Goal: Obtain resource: Download file/media

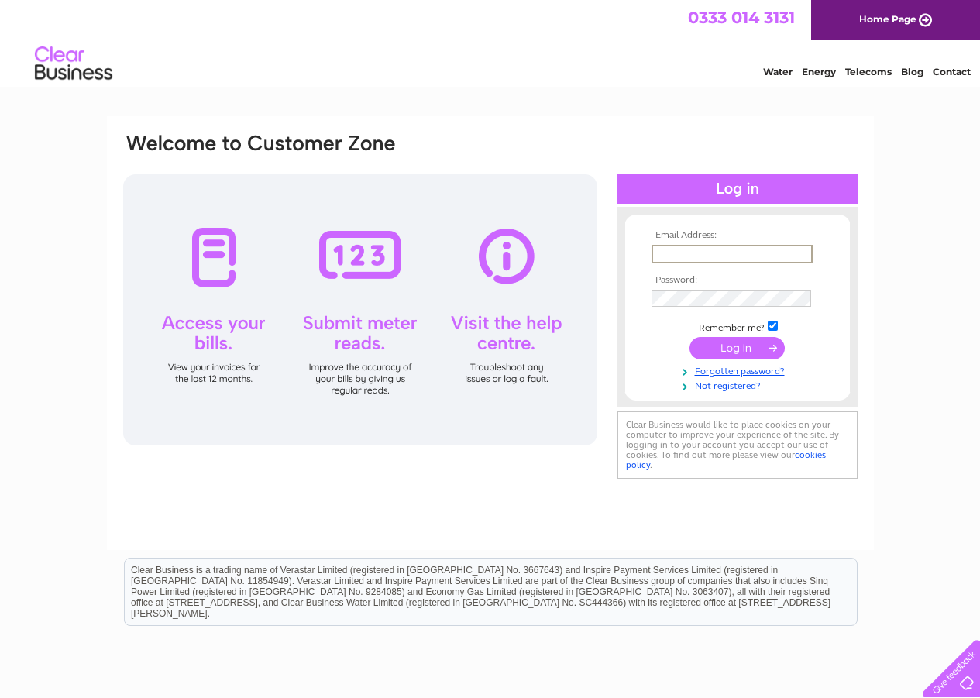
click at [671, 250] on input "text" at bounding box center [732, 254] width 161 height 19
type input "jo.marfleet@hotmail.co.uk"
click at [705, 345] on input "submit" at bounding box center [737, 347] width 95 height 22
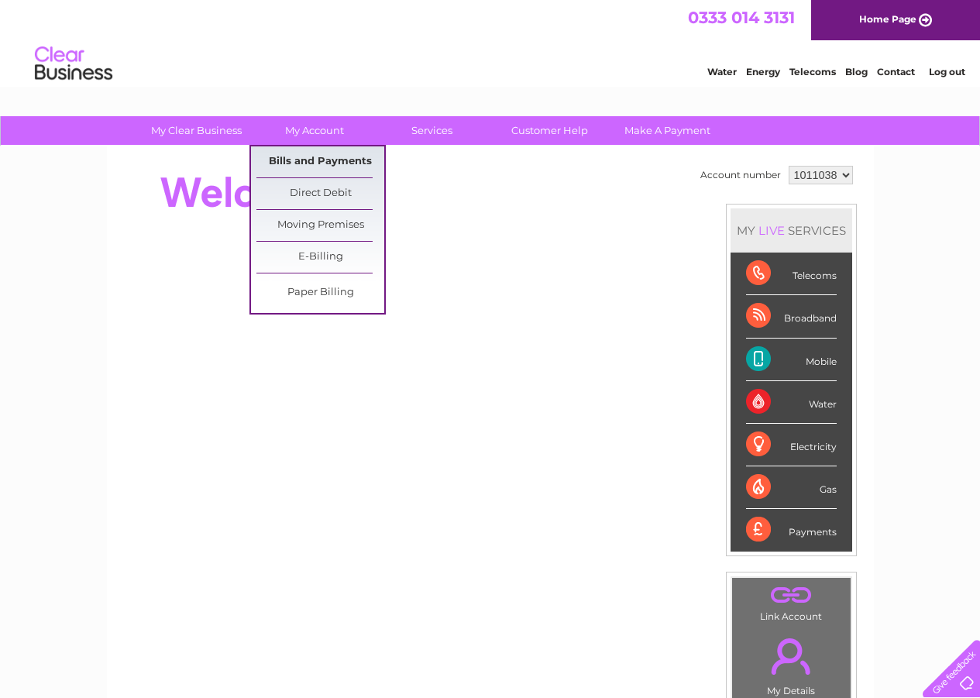
click at [288, 159] on link "Bills and Payments" at bounding box center [321, 161] width 128 height 31
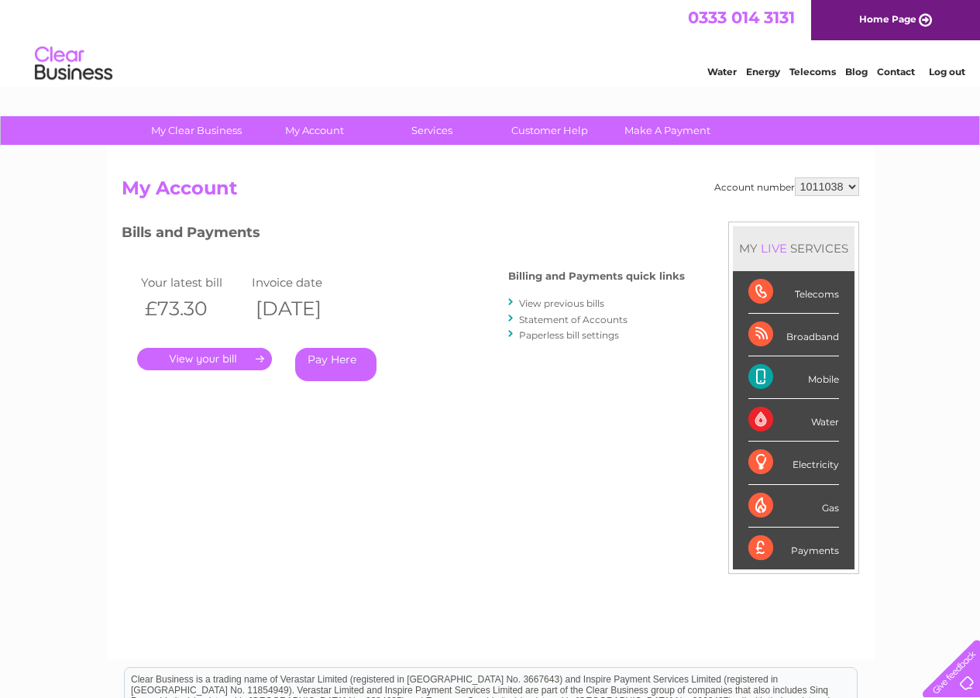
click at [534, 302] on link "View previous bills" at bounding box center [561, 304] width 85 height 12
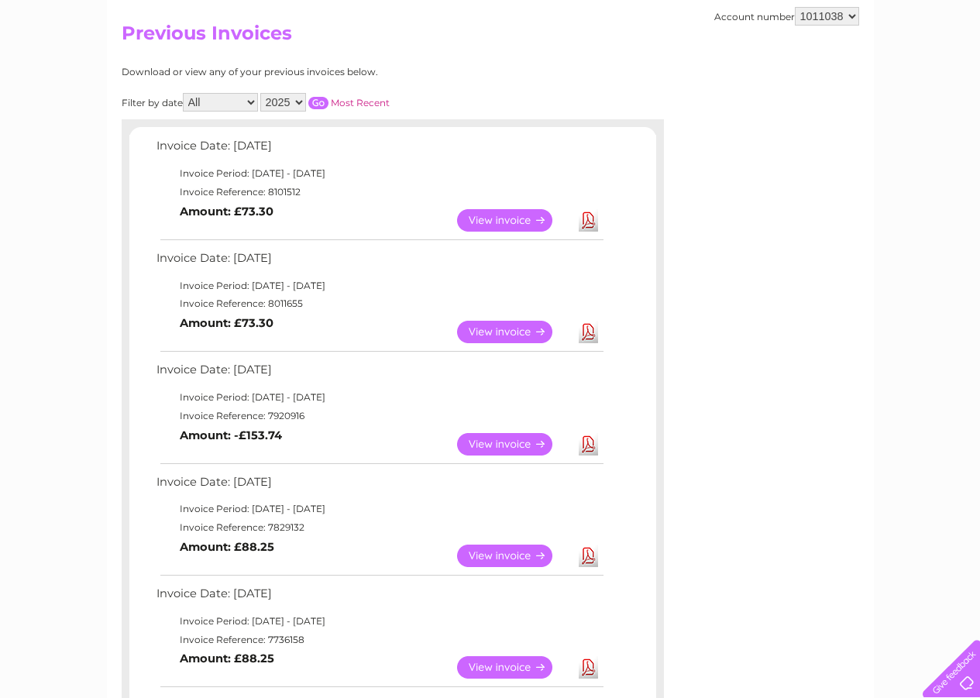
scroll to position [233, 0]
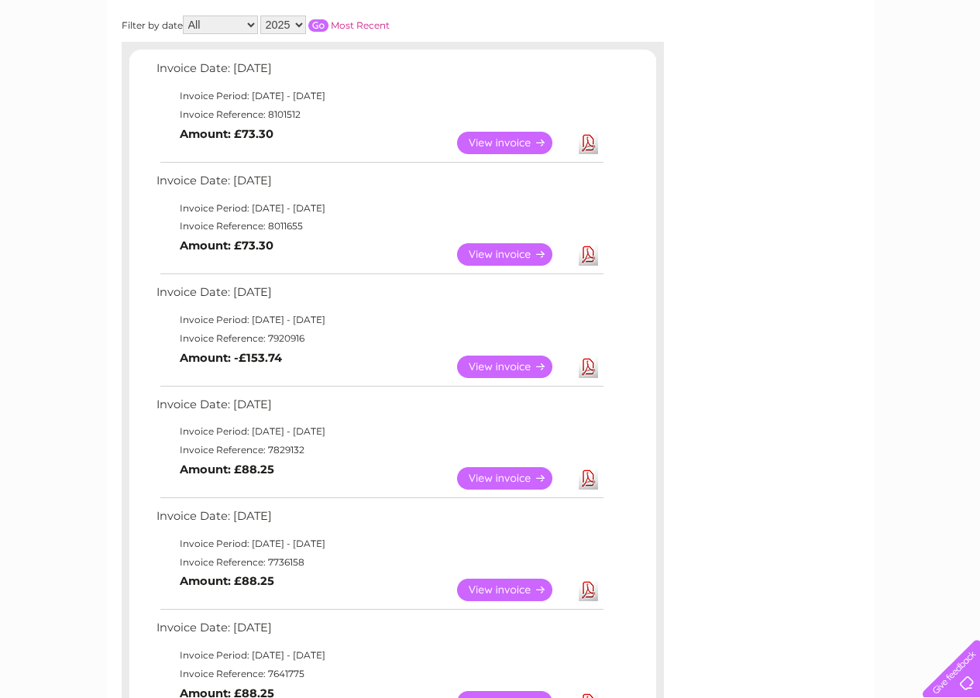
click at [493, 477] on link "View" at bounding box center [514, 478] width 114 height 22
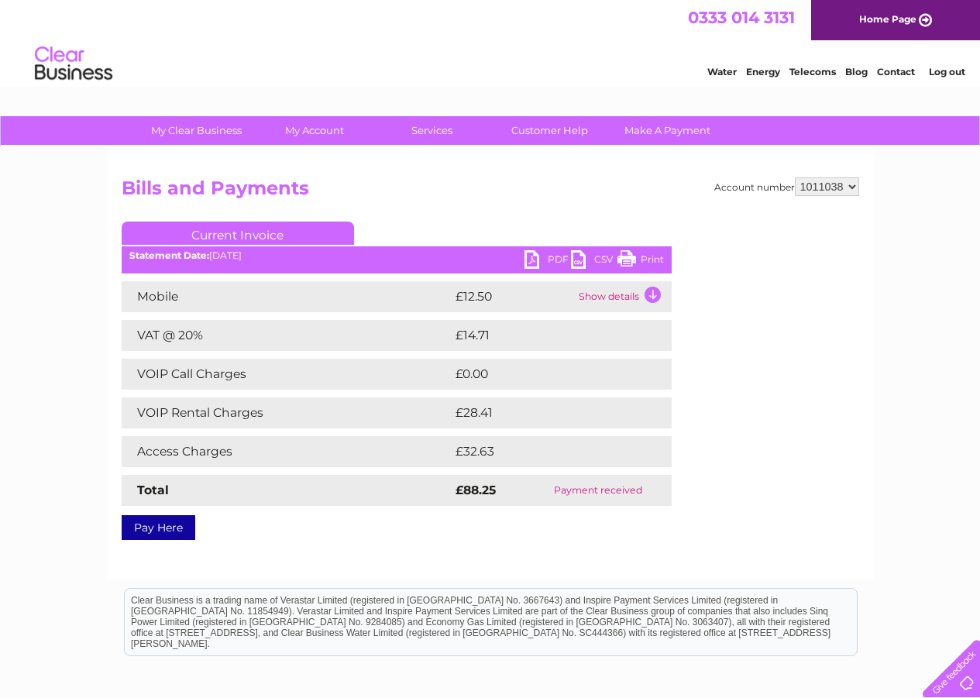
click at [546, 259] on link "PDF" at bounding box center [548, 261] width 47 height 22
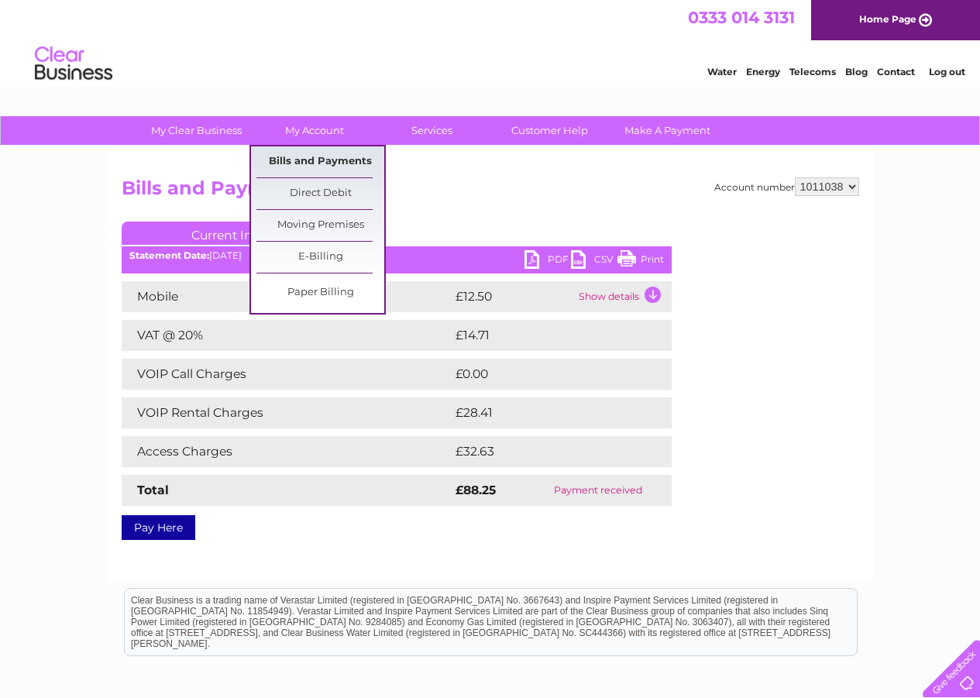
click at [315, 154] on link "Bills and Payments" at bounding box center [321, 161] width 128 height 31
click at [313, 158] on link "Bills and Payments" at bounding box center [321, 161] width 128 height 31
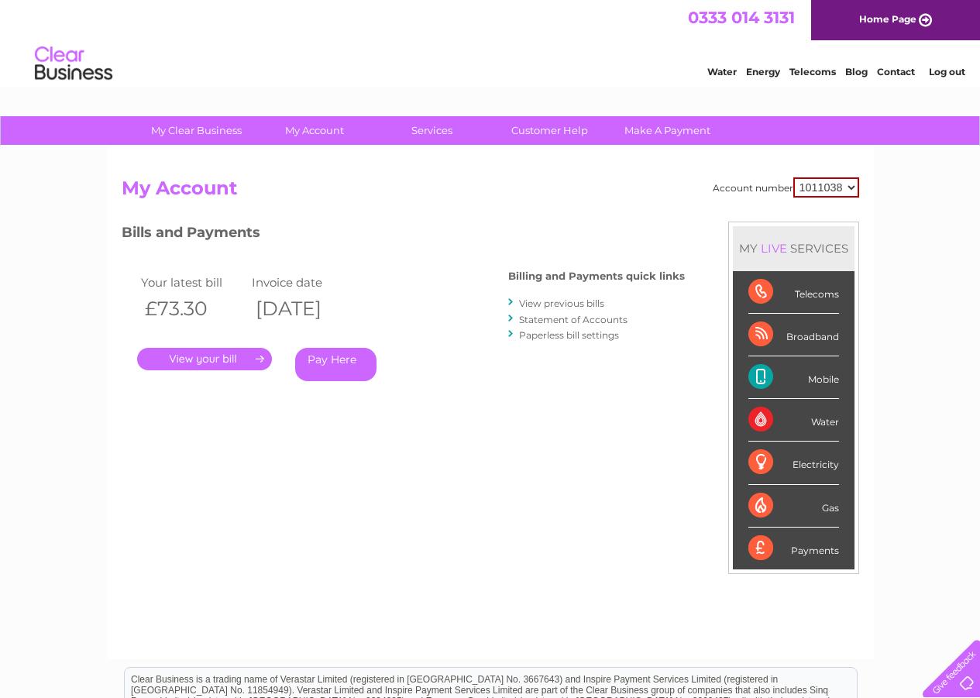
click at [543, 305] on link "View previous bills" at bounding box center [561, 304] width 85 height 12
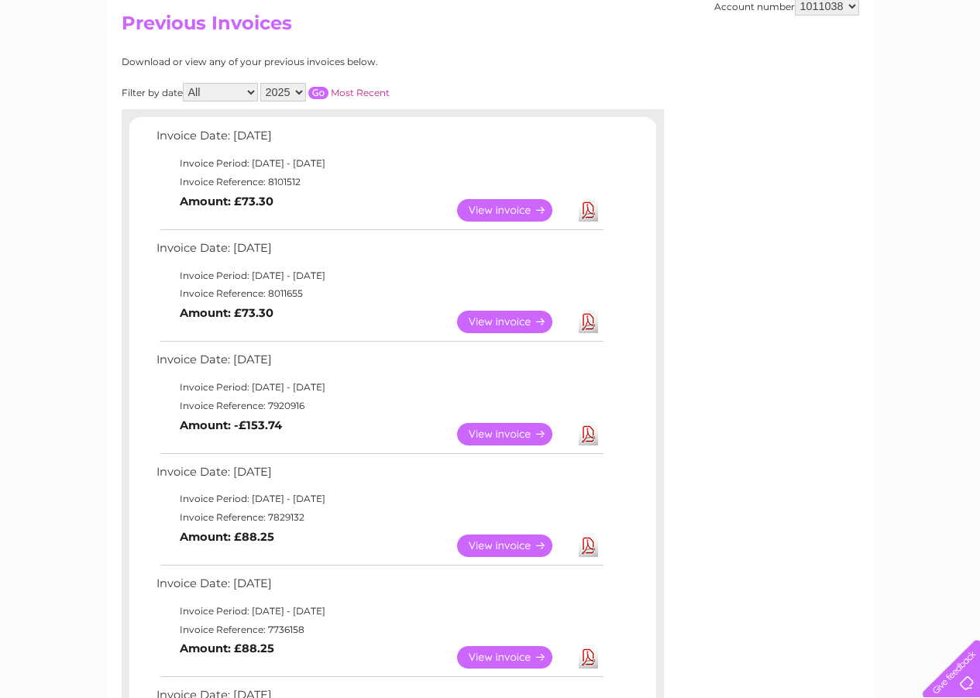
scroll to position [155, 0]
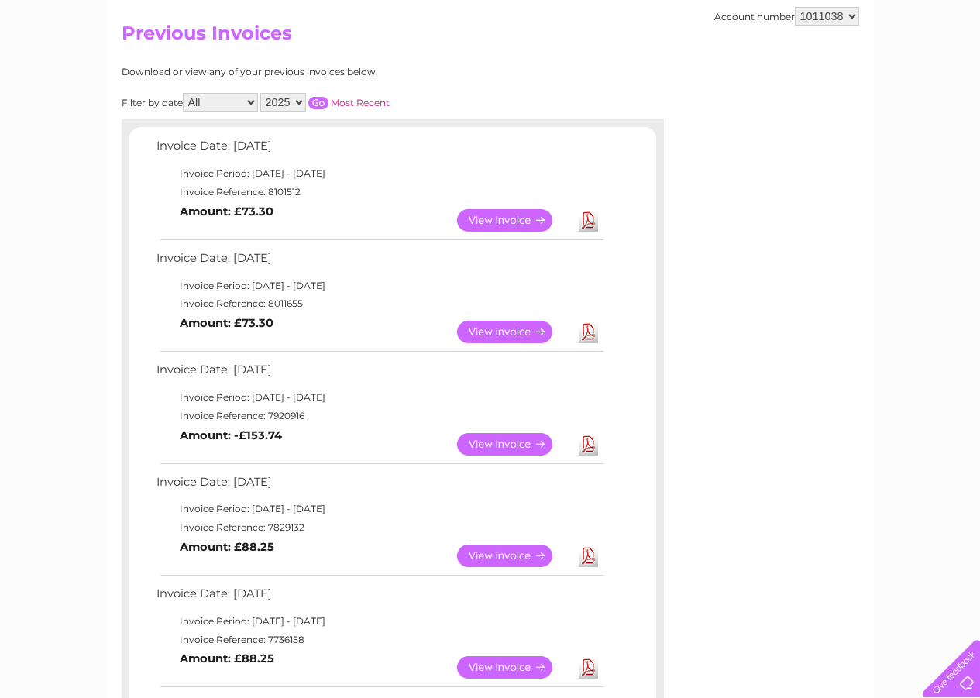
click at [592, 448] on link "Download" at bounding box center [588, 444] width 19 height 22
click at [587, 335] on link "Download" at bounding box center [588, 332] width 19 height 22
click at [469, 219] on link "View" at bounding box center [514, 220] width 114 height 22
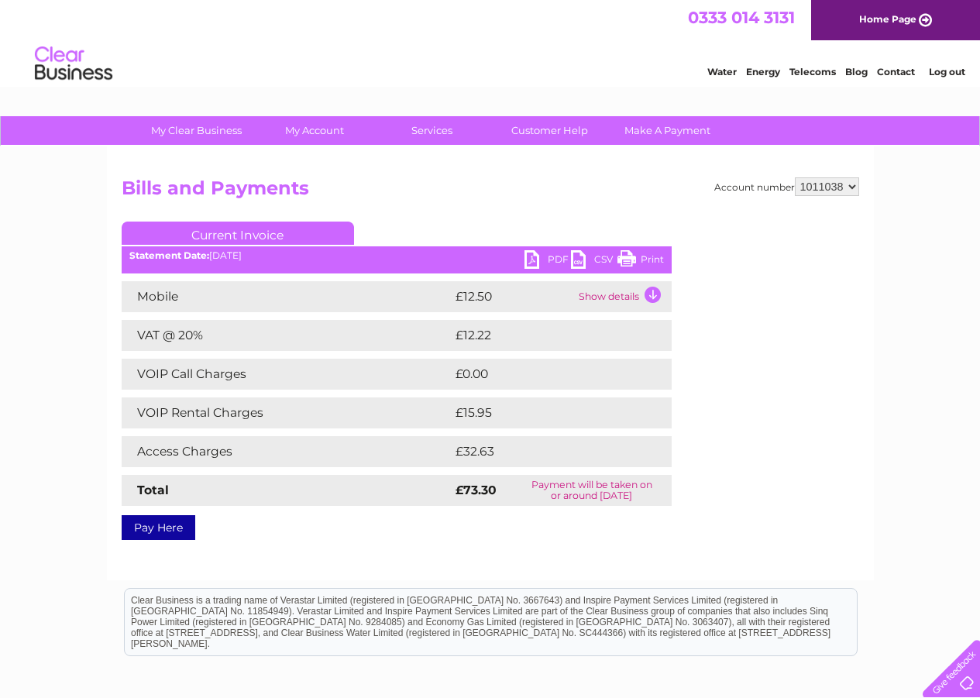
click at [543, 260] on link "PDF" at bounding box center [548, 261] width 47 height 22
